Goal: Check status: Check status

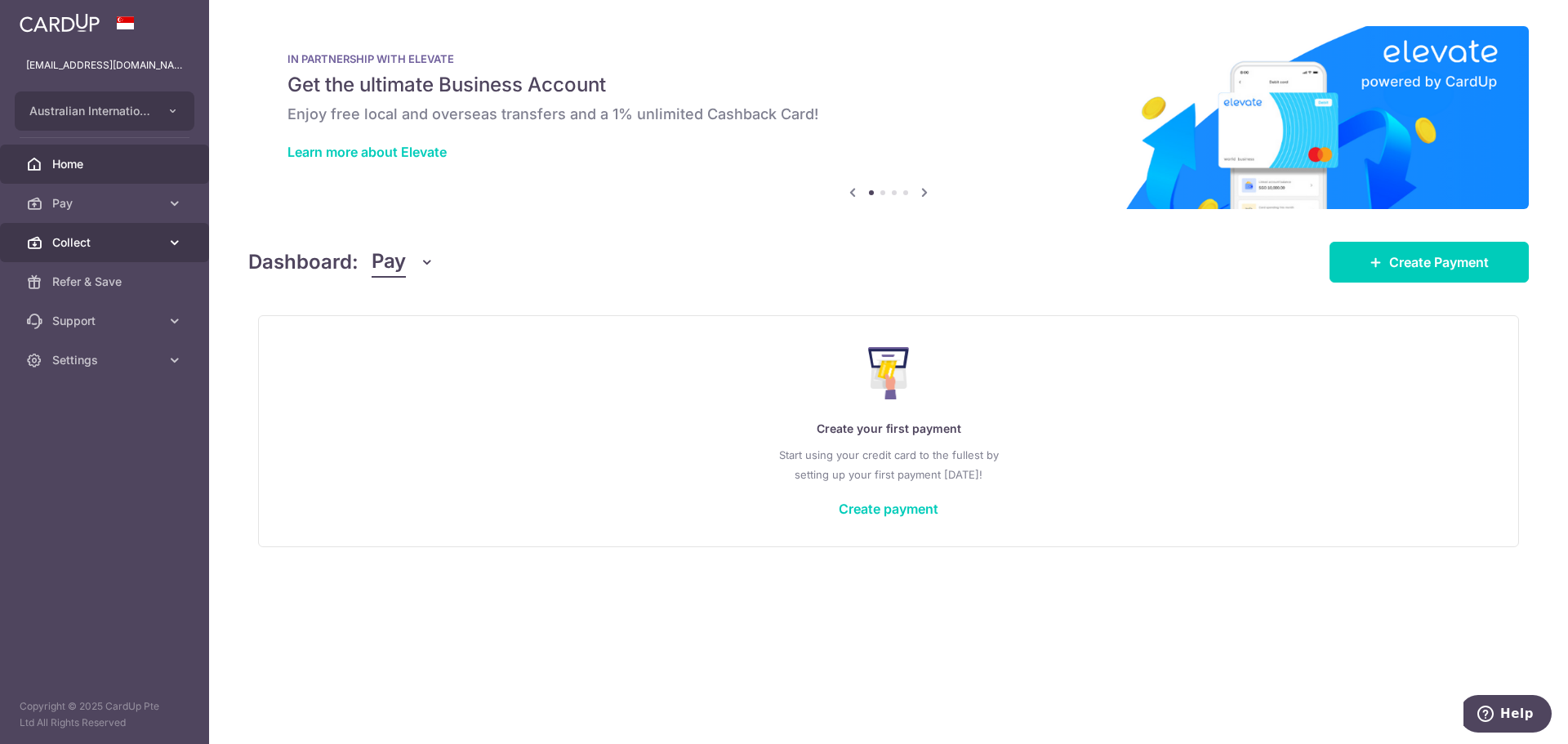
click at [84, 241] on span "Collect" at bounding box center [106, 242] width 107 height 17
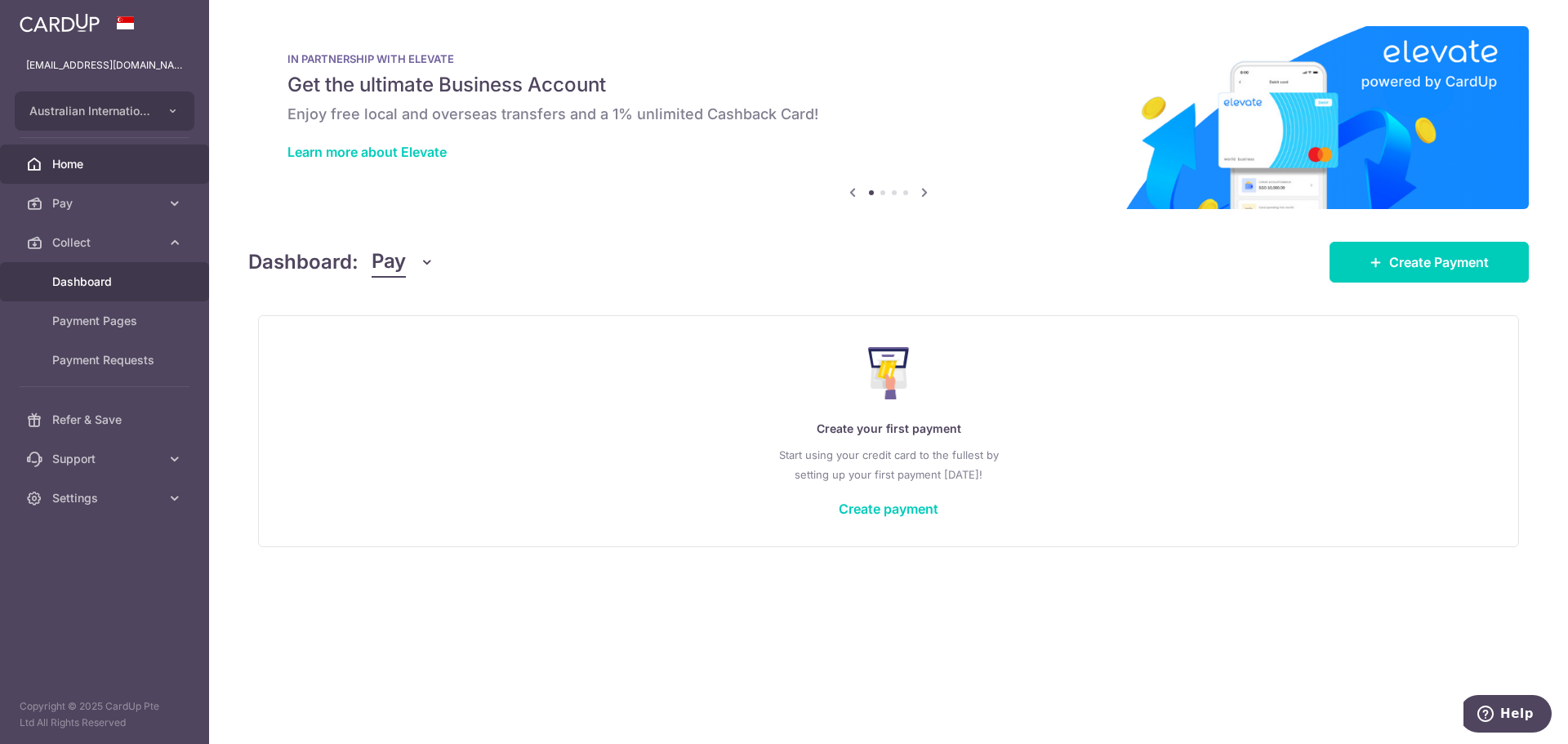
click at [95, 282] on span "Dashboard" at bounding box center [106, 282] width 107 height 17
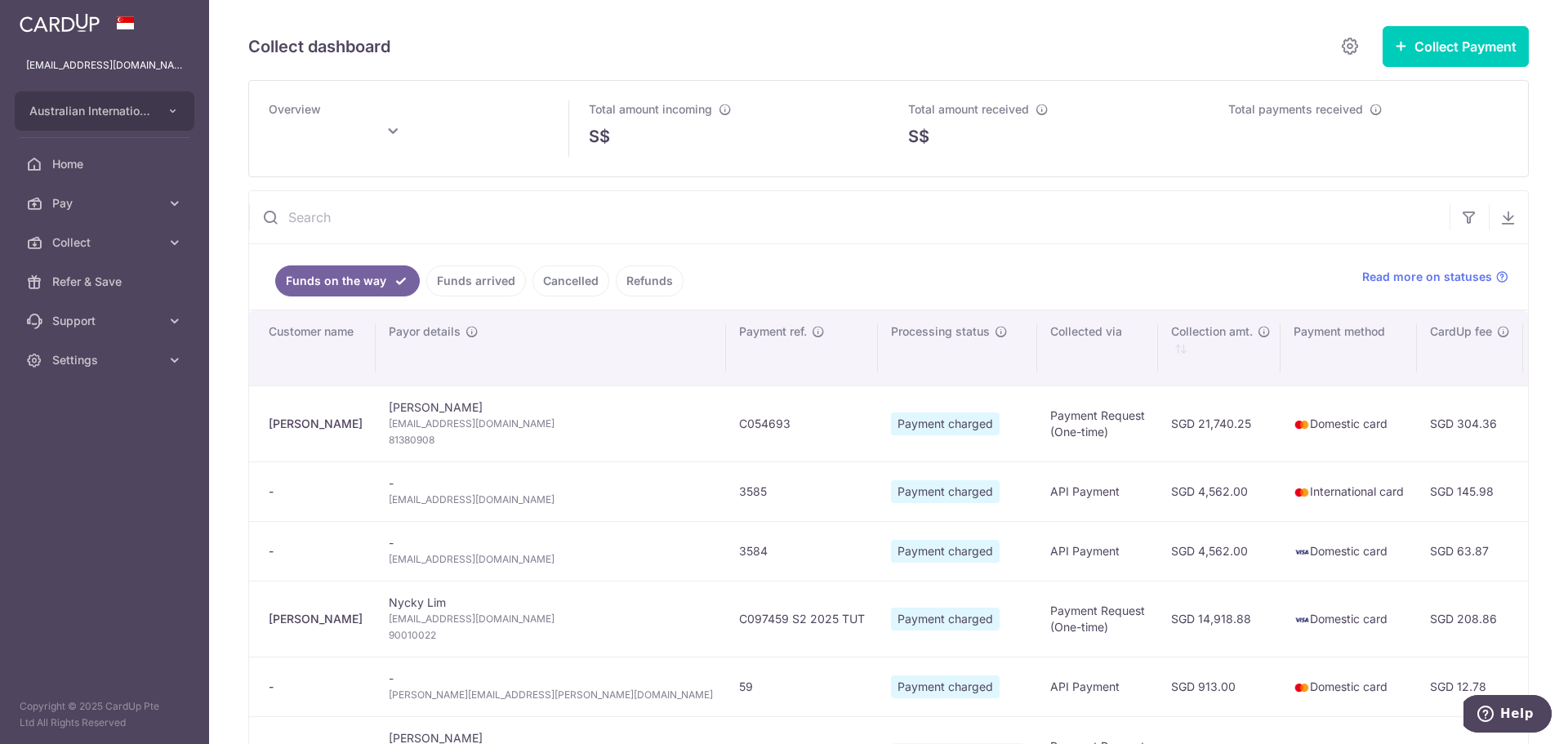
click at [350, 217] on input "text" at bounding box center [849, 217] width 1200 height 52
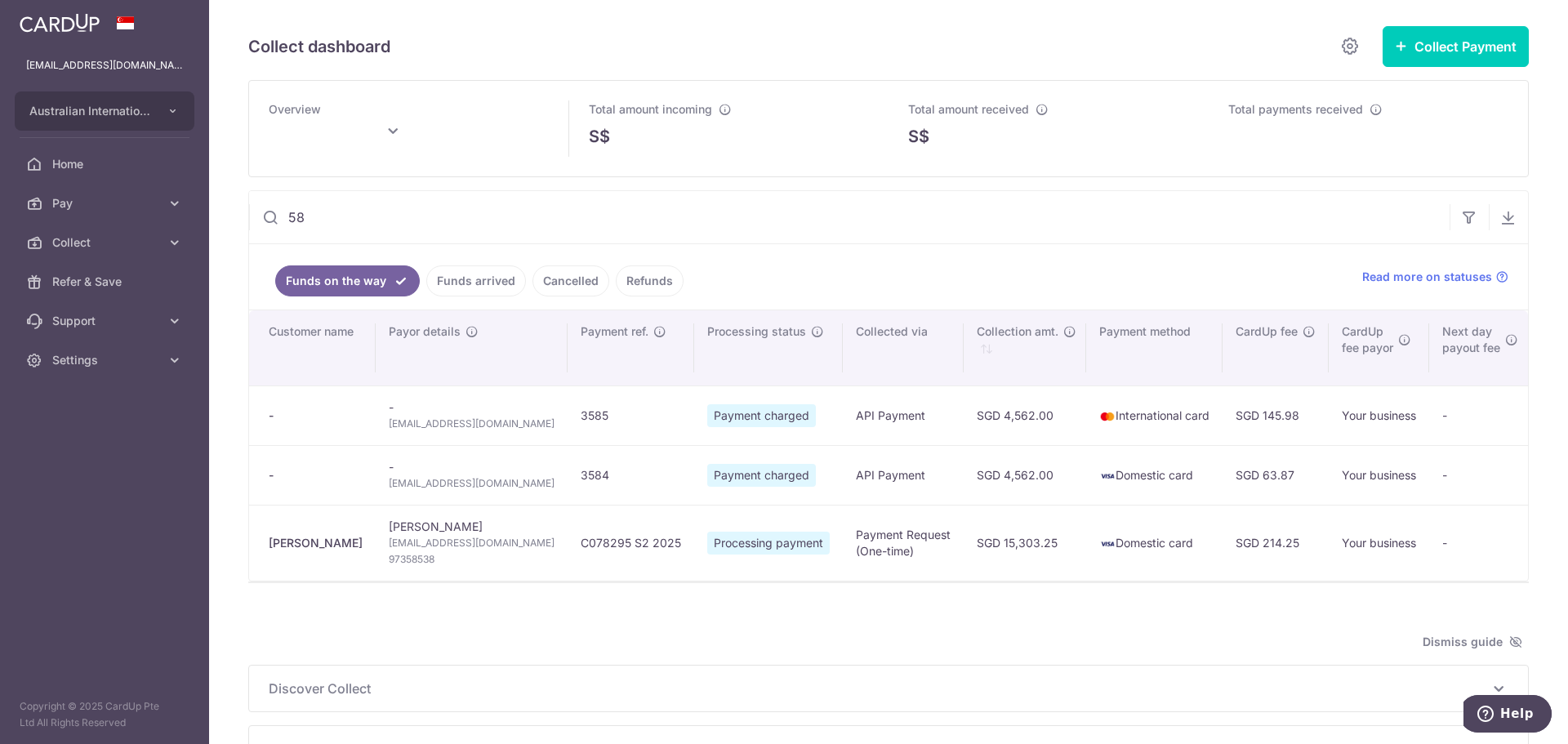
type input "58"
click at [466, 278] on link "Funds arrived" at bounding box center [476, 281] width 100 height 31
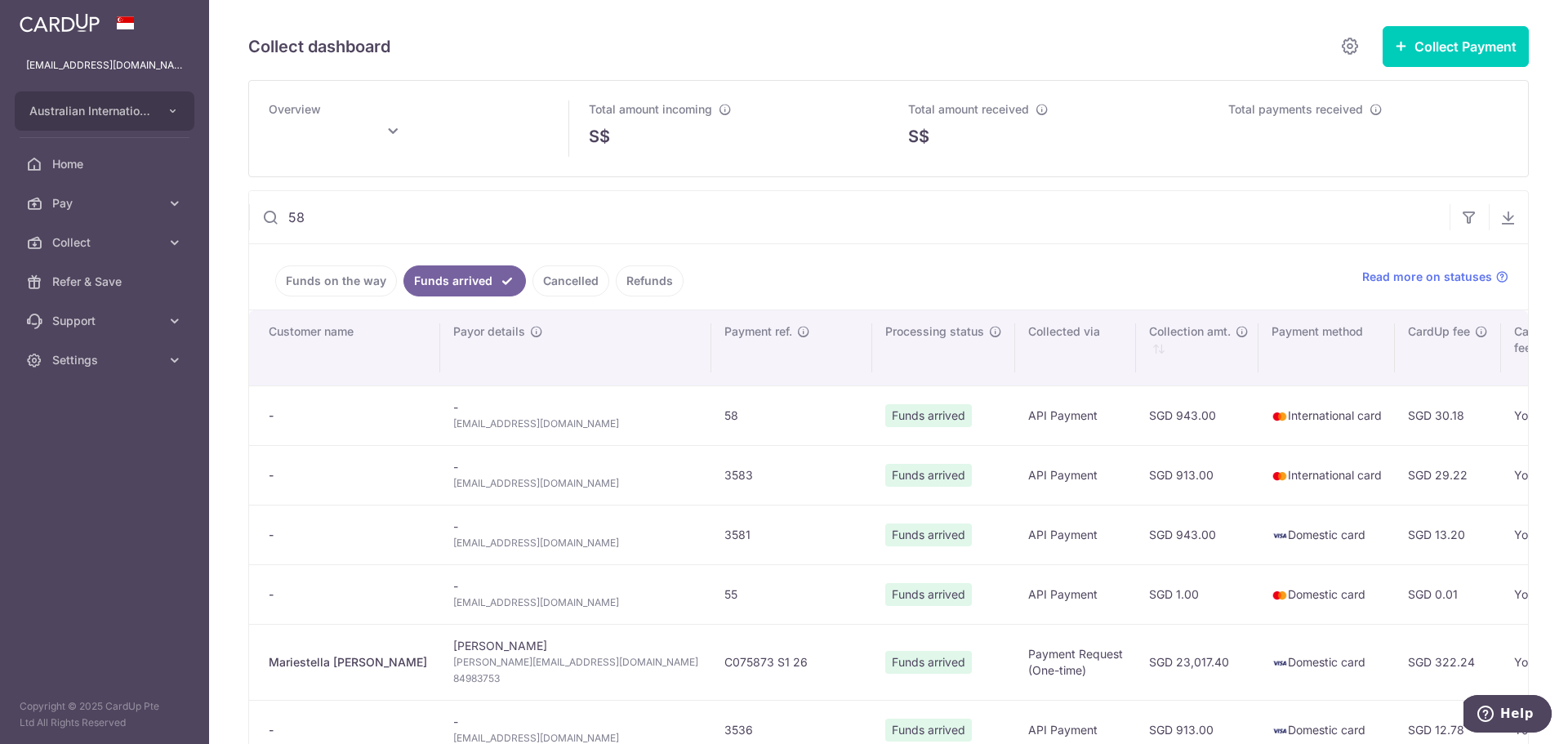
click at [479, 434] on td "- [EMAIL_ADDRESS][DOMAIN_NAME]" at bounding box center [575, 416] width 271 height 60
type input "[DATE]"
drag, startPoint x: 524, startPoint y: 422, endPoint x: 409, endPoint y: 420, distance: 115.0
click at [440, 420] on td "- [EMAIL_ADDRESS][DOMAIN_NAME]" at bounding box center [575, 416] width 271 height 60
copy span "[EMAIL_ADDRESS][DOMAIN_NAME]"
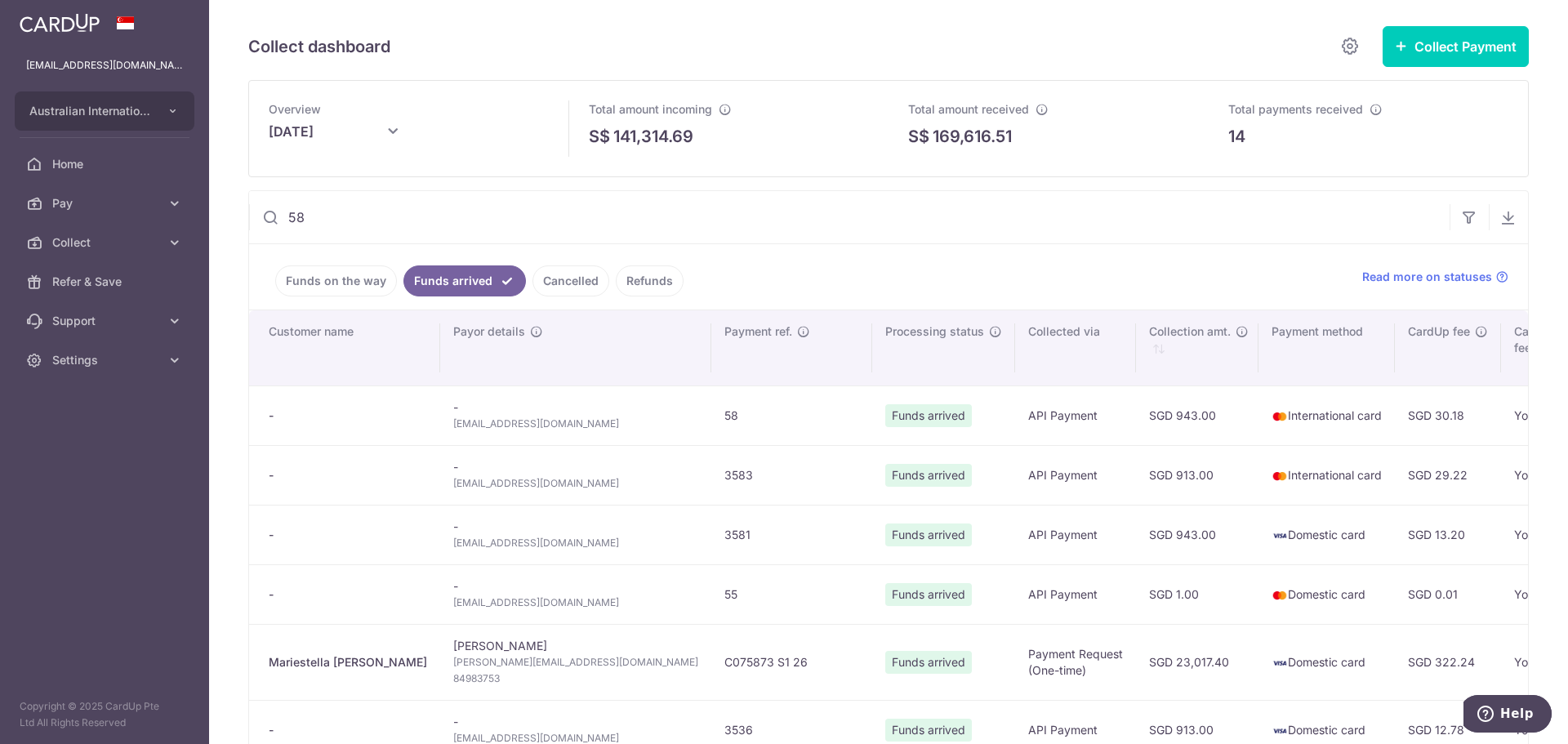
click at [372, 222] on input "58" at bounding box center [849, 217] width 1200 height 52
drag, startPoint x: 367, startPoint y: 217, endPoint x: 281, endPoint y: 207, distance: 86.6
click at [281, 207] on input "58" at bounding box center [849, 217] width 1200 height 52
paste input "C053002"
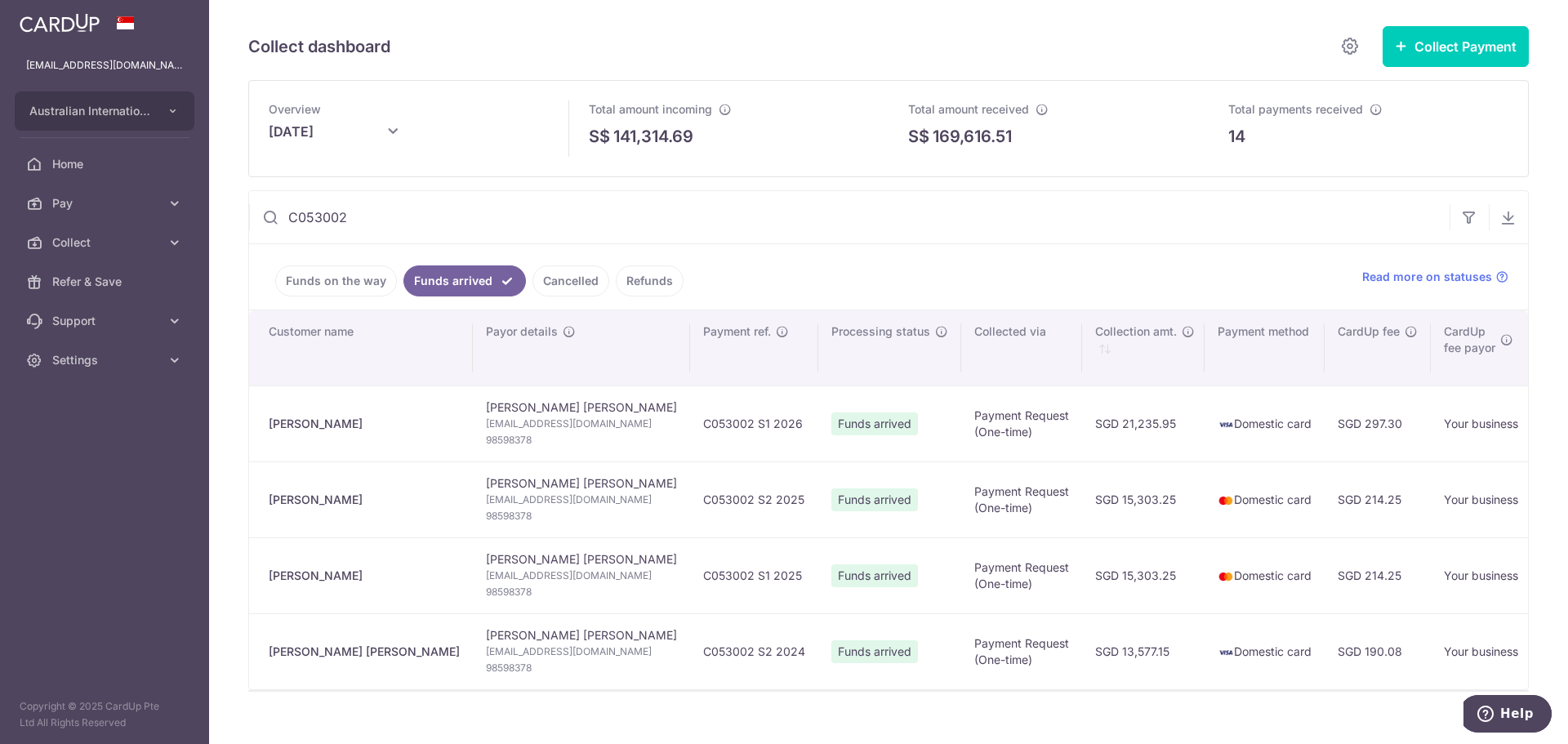
click at [436, 221] on input "C053002" at bounding box center [849, 217] width 1200 height 52
drag, startPoint x: 436, startPoint y: 221, endPoint x: 321, endPoint y: 197, distance: 117.5
click at [321, 197] on input "C053002" at bounding box center [849, 217] width 1200 height 52
paste input "11737"
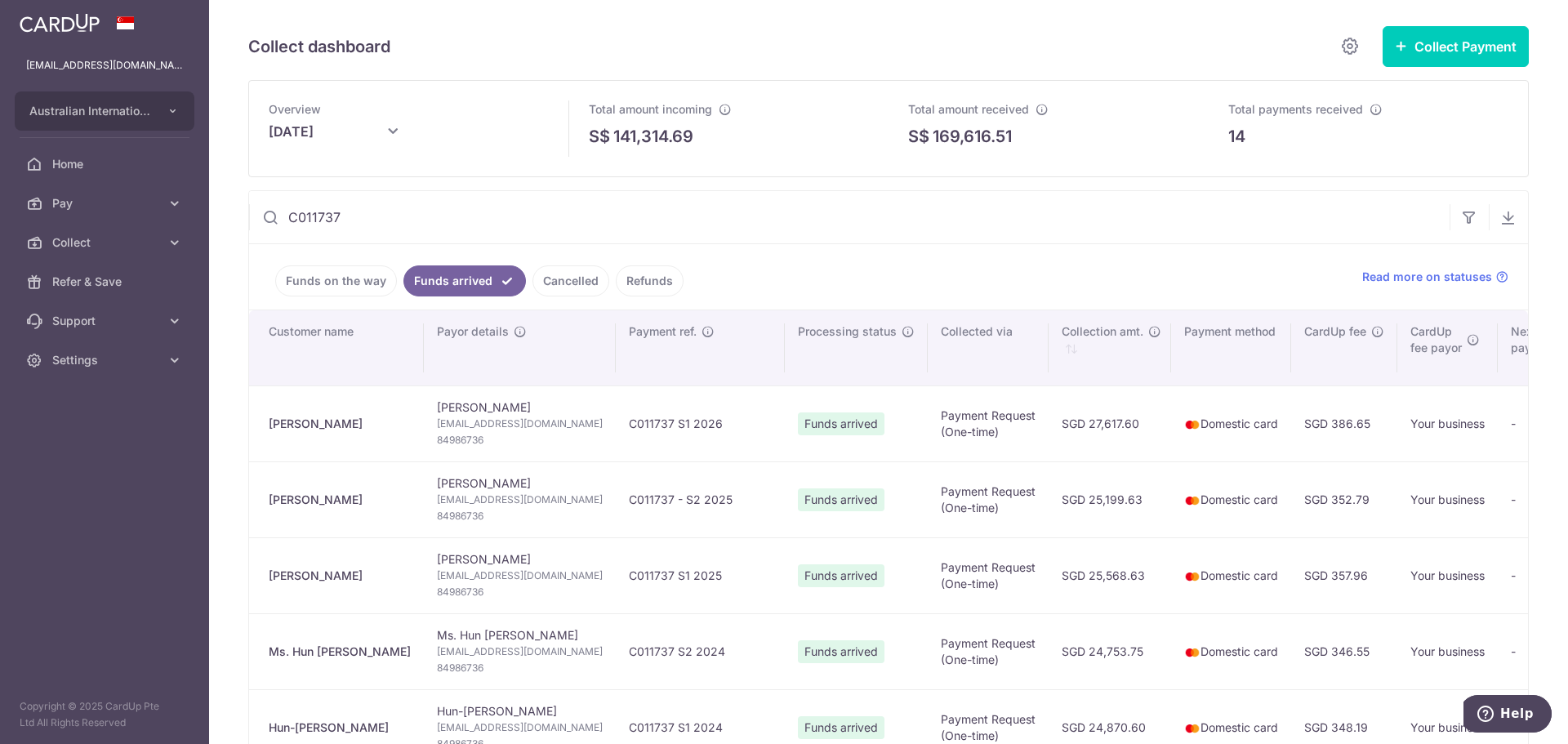
click at [391, 216] on input "C011737" at bounding box center [849, 217] width 1200 height 52
drag, startPoint x: 391, startPoint y: 216, endPoint x: 313, endPoint y: 213, distance: 78.1
click at [313, 213] on input "C011737" at bounding box center [849, 217] width 1200 height 52
paste input "SIAIS-012169"
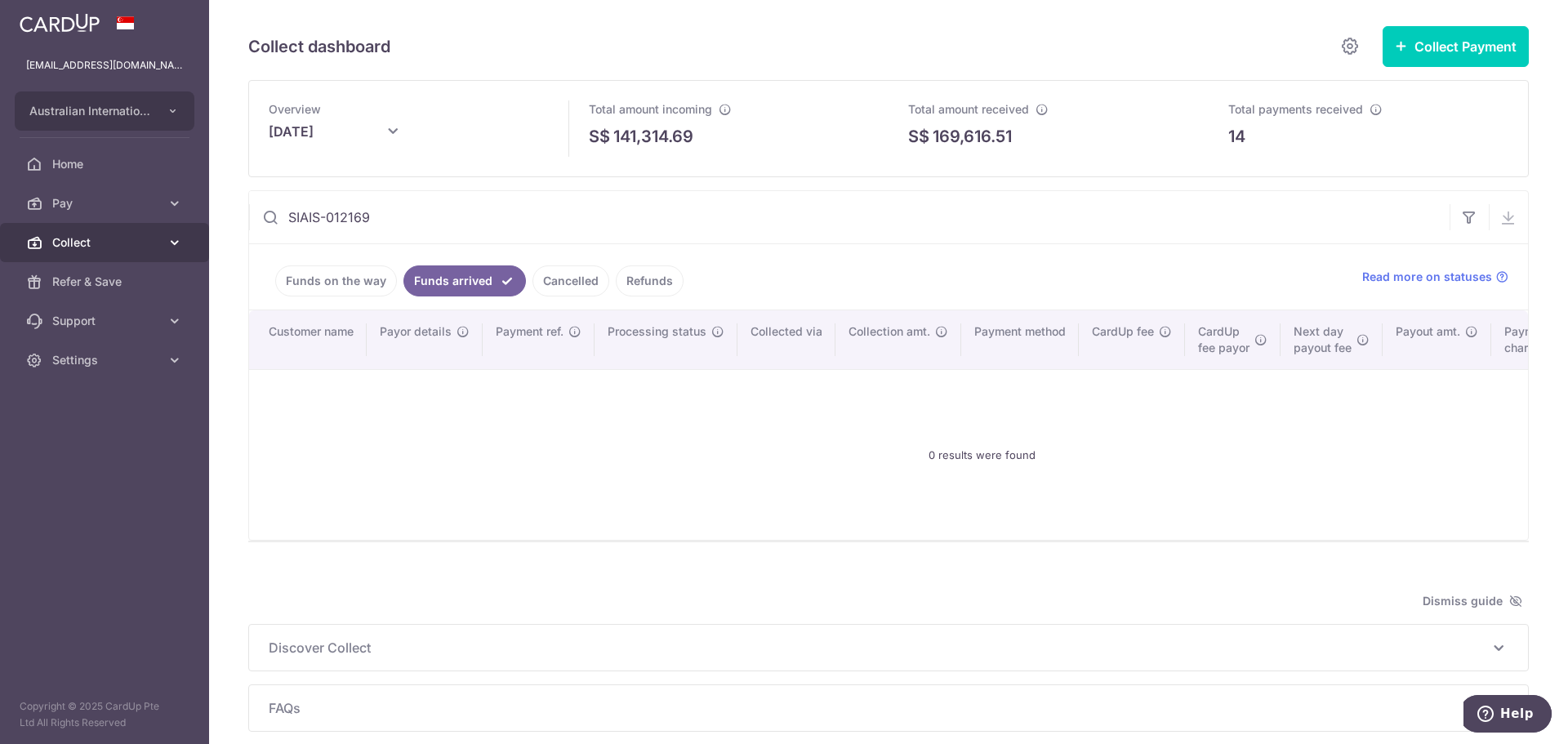
type input "SIAIS-012169"
